Goal: Task Accomplishment & Management: Manage account settings

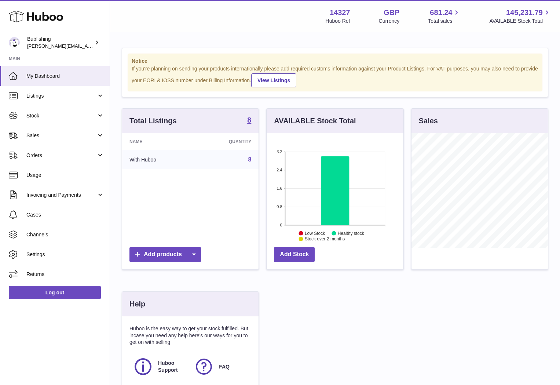
scroll to position [114, 136]
click at [80, 121] on link "Stock" at bounding box center [55, 116] width 110 height 20
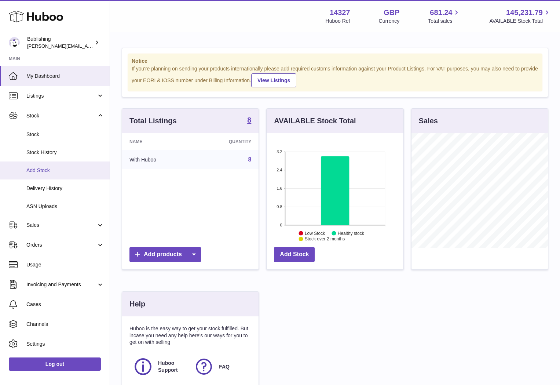
click at [51, 169] on span "Add Stock" at bounding box center [65, 170] width 78 height 7
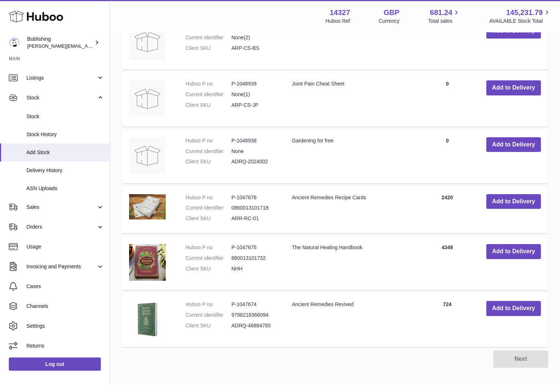
scroll to position [334, 0]
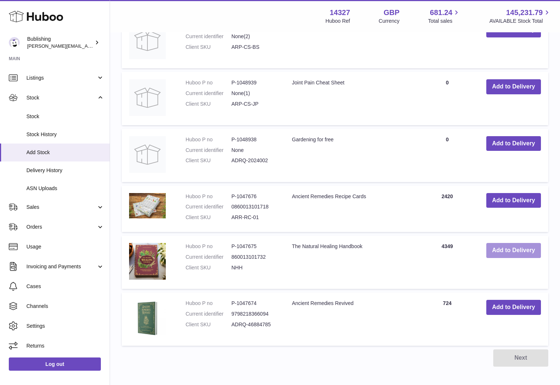
click at [517, 254] on button "Add to Delivery" at bounding box center [513, 250] width 55 height 15
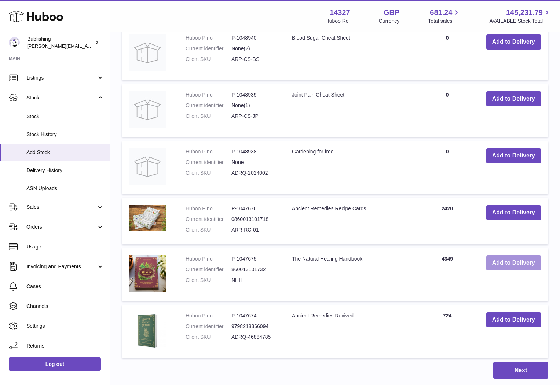
scroll to position [390, 0]
click at [512, 264] on button "Add to Delivery" at bounding box center [513, 263] width 55 height 15
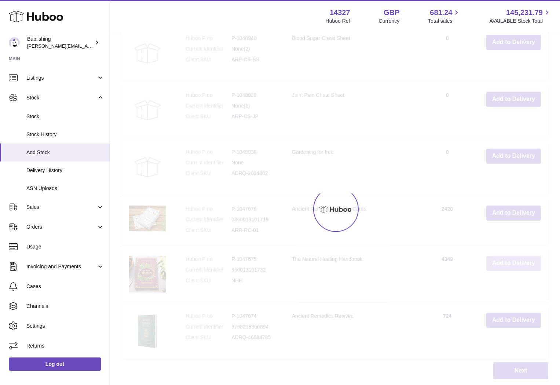
type input "*"
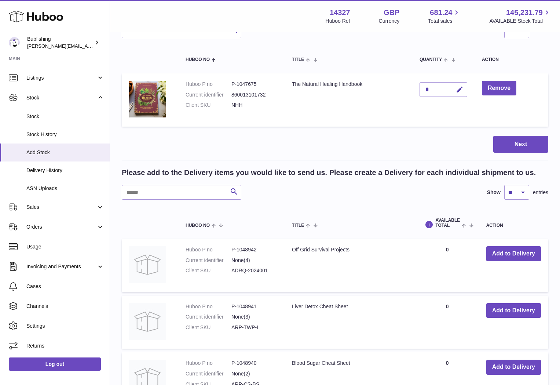
scroll to position [0, 0]
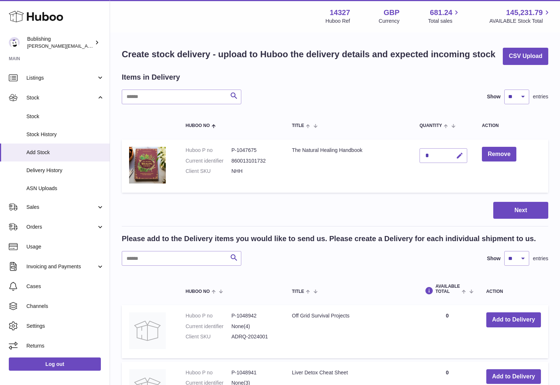
click at [462, 159] on button "button" at bounding box center [458, 155] width 17 height 15
type input "*****"
click at [461, 155] on icon "submit" at bounding box center [459, 155] width 7 height 7
click at [520, 217] on button "Next" at bounding box center [520, 210] width 55 height 17
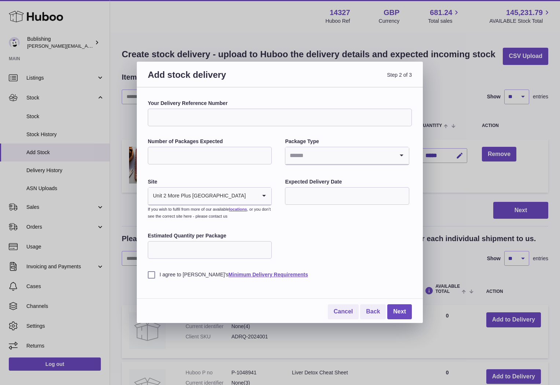
click at [197, 157] on input "Number of Packages Expected" at bounding box center [210, 156] width 124 height 18
click at [338, 157] on input "Search for option" at bounding box center [339, 155] width 109 height 17
click at [310, 191] on li "Pallets" at bounding box center [347, 190] width 122 height 15
click at [225, 154] on input "Number of Packages Expected" at bounding box center [210, 156] width 124 height 18
type input "**"
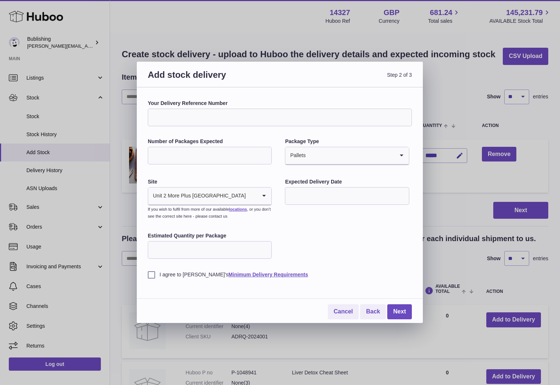
click at [339, 201] on input "text" at bounding box center [347, 196] width 124 height 18
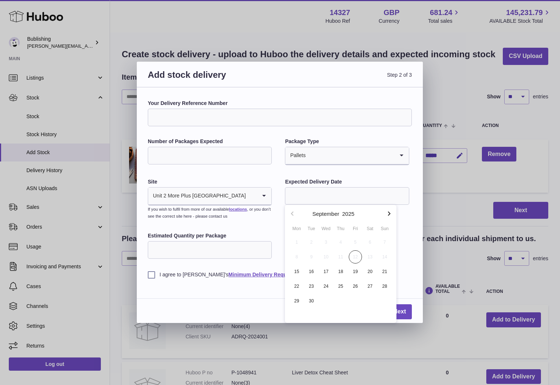
click at [280, 232] on div "Your Delivery Reference Number Number of Packages Expected ** Package Type Pall…" at bounding box center [280, 189] width 264 height 178
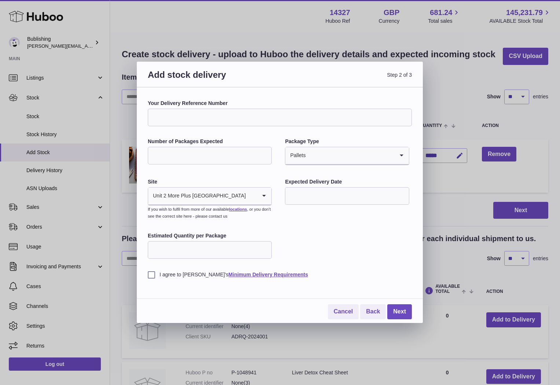
click at [208, 256] on input "Estimated Quantity per Package" at bounding box center [210, 250] width 124 height 18
type input "***"
click at [152, 273] on label "I agree to Huboo's Minimum Delivery Requirements" at bounding box center [280, 274] width 264 height 7
click at [395, 306] on link "Next" at bounding box center [399, 311] width 25 height 15
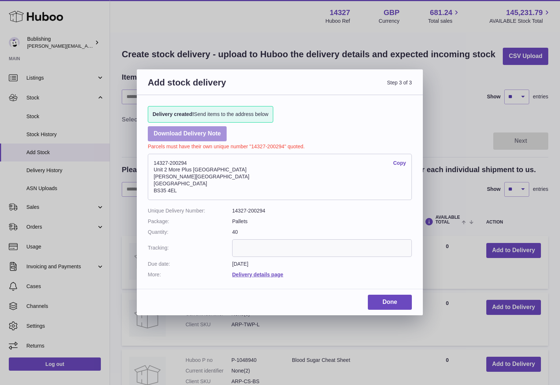
click at [201, 135] on link "Download Delivery Note" at bounding box center [187, 133] width 79 height 15
click at [389, 309] on div "Done" at bounding box center [280, 304] width 286 height 21
click at [384, 301] on link "Done" at bounding box center [390, 301] width 44 height 15
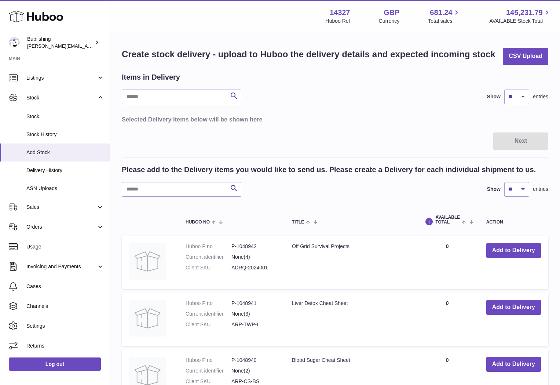
click at [477, 118] on div "Add stock delivery Step 3 of 3 Delivery created! Send items to the address belo…" at bounding box center [280, 192] width 560 height 385
click at [45, 114] on span "Stock" at bounding box center [65, 116] width 78 height 7
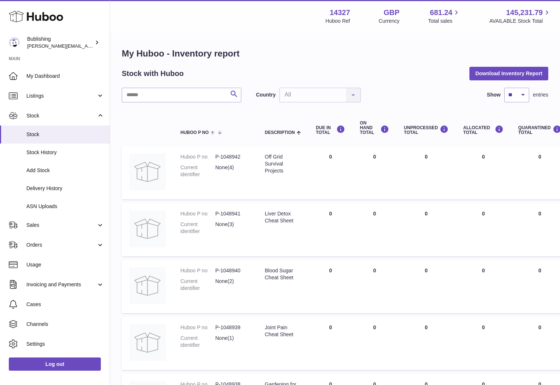
scroll to position [263, 0]
